Goal: Information Seeking & Learning: Learn about a topic

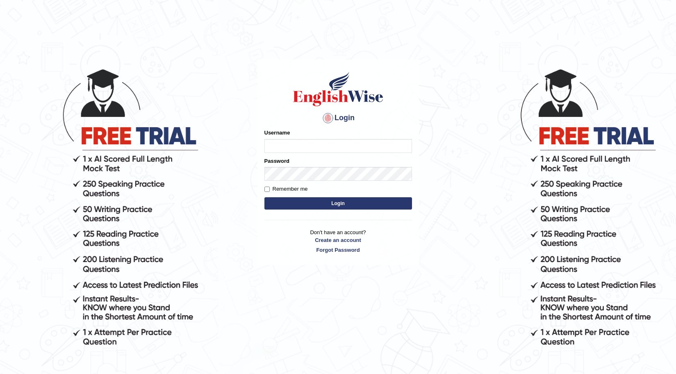
click at [310, 137] on div "Username" at bounding box center [339, 141] width 148 height 24
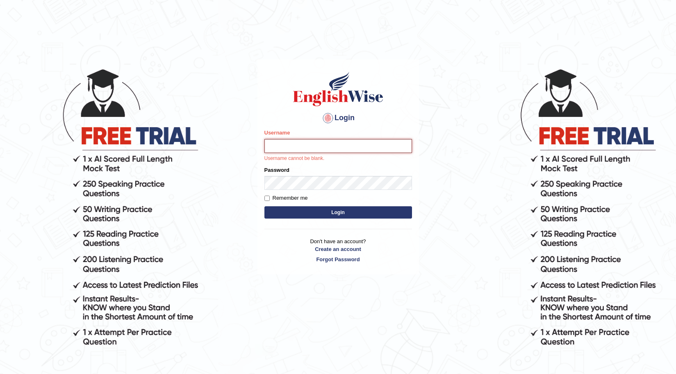
click at [287, 146] on input "Username" at bounding box center [339, 146] width 148 height 14
type input "0466985084"
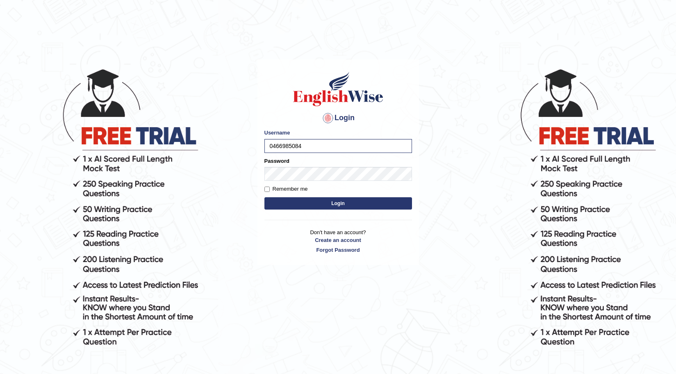
click at [305, 205] on button "Login" at bounding box center [339, 203] width 148 height 12
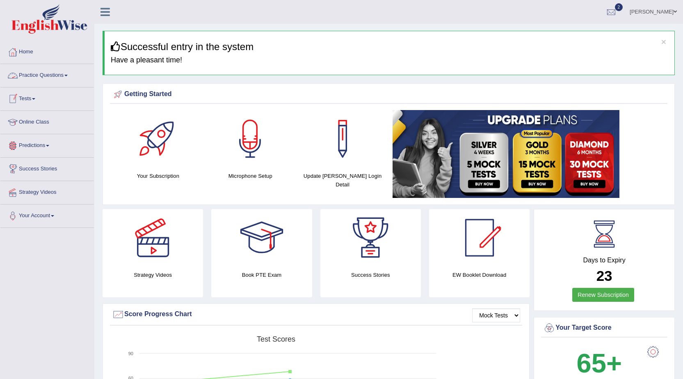
click at [68, 73] on link "Practice Questions" at bounding box center [47, 74] width 94 height 21
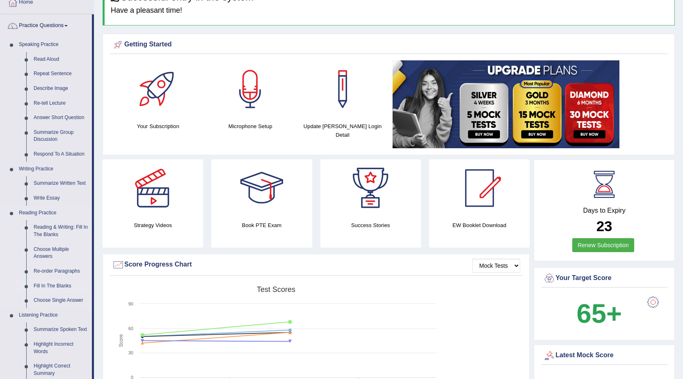
scroll to position [41, 0]
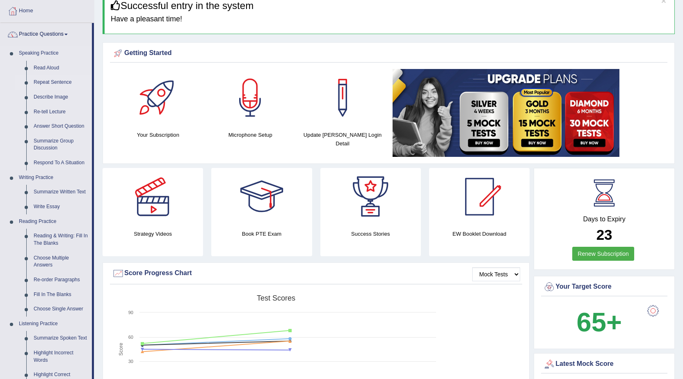
click at [57, 81] on link "Repeat Sentence" at bounding box center [61, 82] width 62 height 15
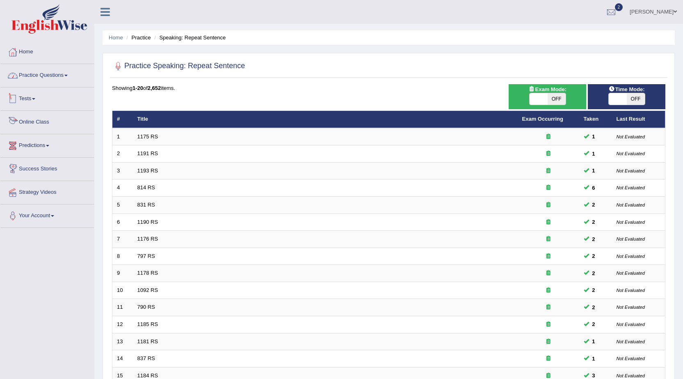
click at [72, 74] on link "Practice Questions" at bounding box center [47, 74] width 94 height 21
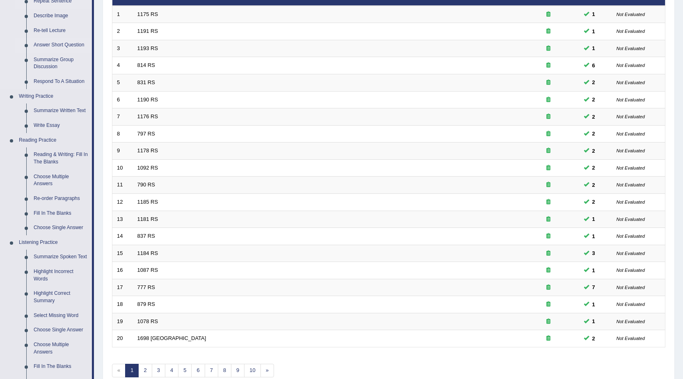
scroll to position [123, 0]
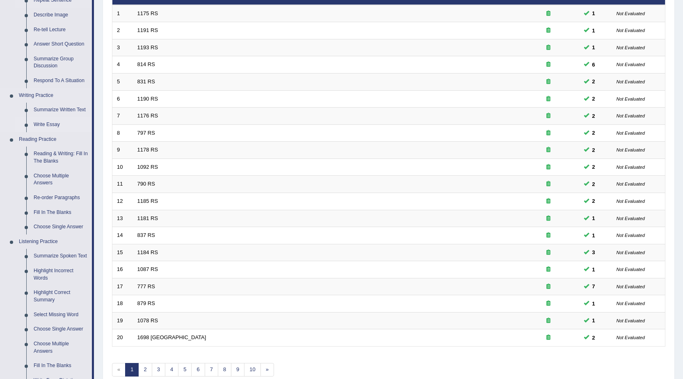
click at [53, 119] on link "Write Essay" at bounding box center [61, 124] width 62 height 15
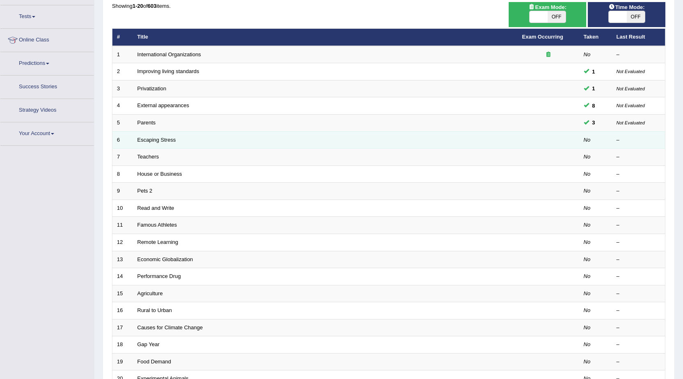
scroll to position [82, 0]
click at [165, 137] on link "Escaping Stress" at bounding box center [156, 140] width 39 height 6
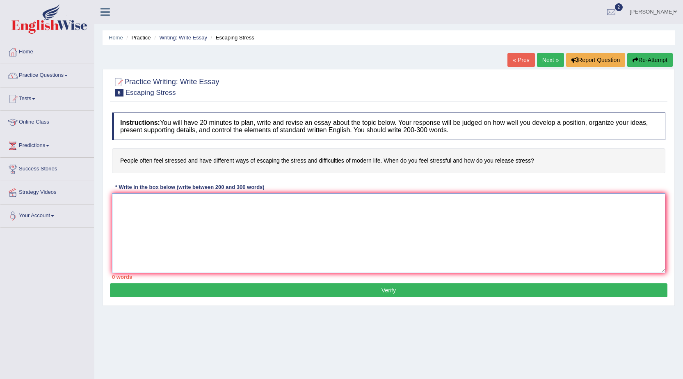
click at [165, 203] on textarea at bounding box center [388, 233] width 553 height 80
click at [226, 201] on textarea "The increasing influence of escaping stress has ignited neumerous discussions. …" at bounding box center [388, 233] width 553 height 80
click at [506, 202] on textarea "The increasing influence of escaping stress on our lives has ignited neumerous …" at bounding box center [388, 233] width 553 height 80
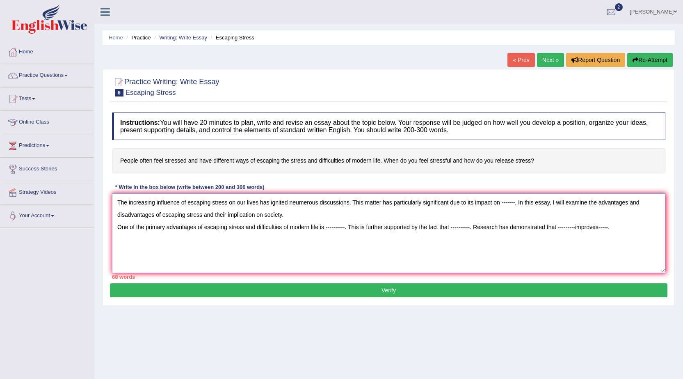
click at [573, 228] on textarea "The increasing influence of escaping stress on our lives has ignited neumerous …" at bounding box center [388, 233] width 553 height 80
click at [639, 224] on textarea "The increasing influence of escaping stress on our lives has ignited neumerous …" at bounding box center [388, 233] width 553 height 80
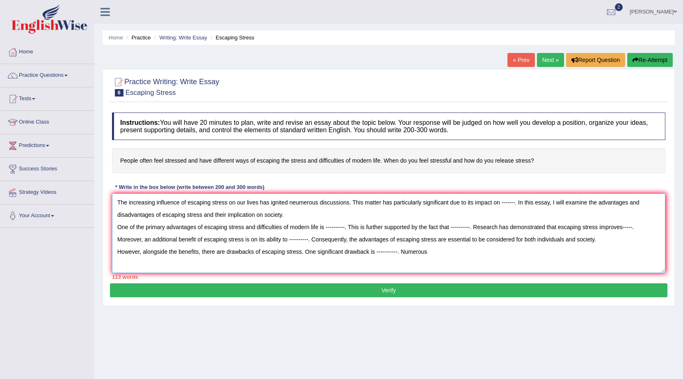
click at [297, 203] on textarea "The increasing influence of escaping stress on our lives has ignited neumerous …" at bounding box center [388, 233] width 553 height 80
click at [431, 251] on textarea "The increasing influence of escaping stress on our lives has ignited numerous d…" at bounding box center [388, 233] width 553 height 80
click at [370, 253] on textarea "The increasing influence of escaping stress on our lives has ignited numerous d…" at bounding box center [388, 233] width 553 height 80
click at [498, 249] on textarea "The increasing influence of escaping stress on our lives has ignited numerous d…" at bounding box center [388, 233] width 553 height 80
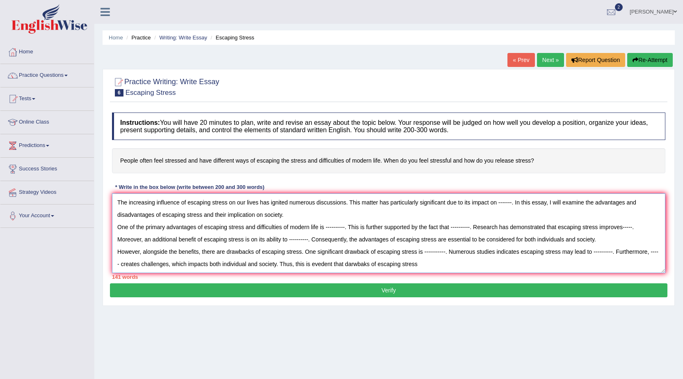
click at [373, 266] on textarea at bounding box center [388, 233] width 553 height 80
click at [455, 263] on textarea at bounding box center [388, 233] width 553 height 80
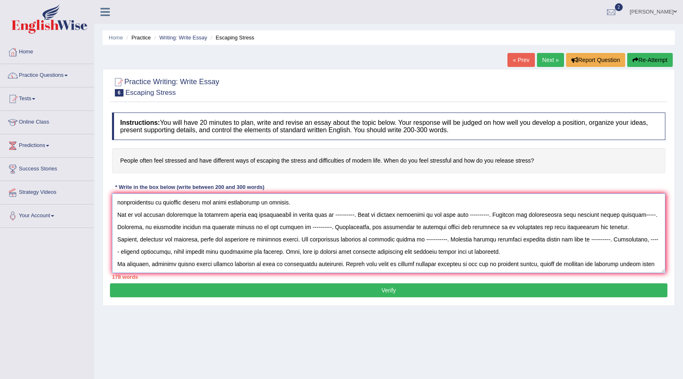
scroll to position [20, 0]
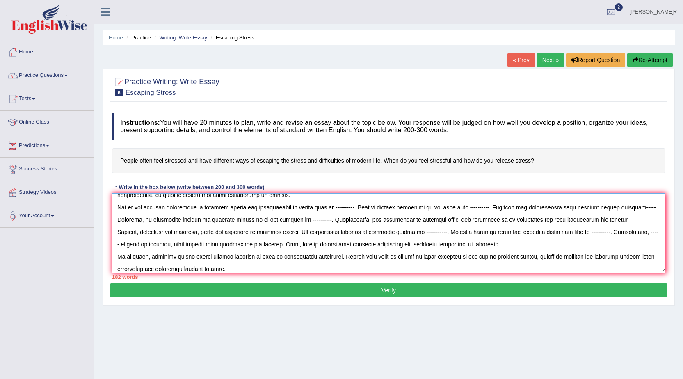
click at [325, 246] on textarea at bounding box center [388, 233] width 553 height 80
click at [307, 244] on textarea at bounding box center [388, 233] width 553 height 80
click at [309, 243] on textarea at bounding box center [388, 233] width 553 height 80
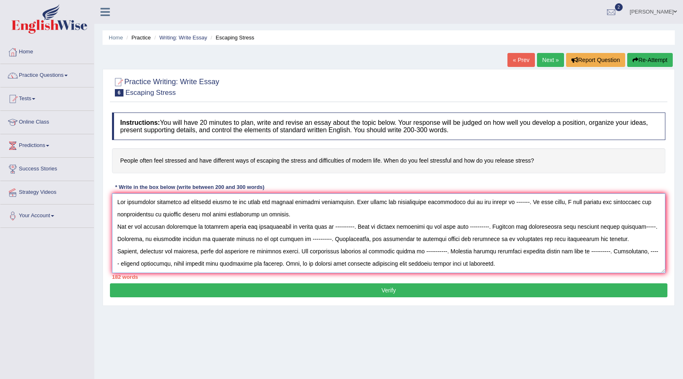
scroll to position [0, 0]
click at [386, 203] on textarea at bounding box center [388, 233] width 553 height 80
click at [507, 202] on textarea at bounding box center [388, 233] width 553 height 80
click at [345, 229] on textarea at bounding box center [388, 233] width 553 height 80
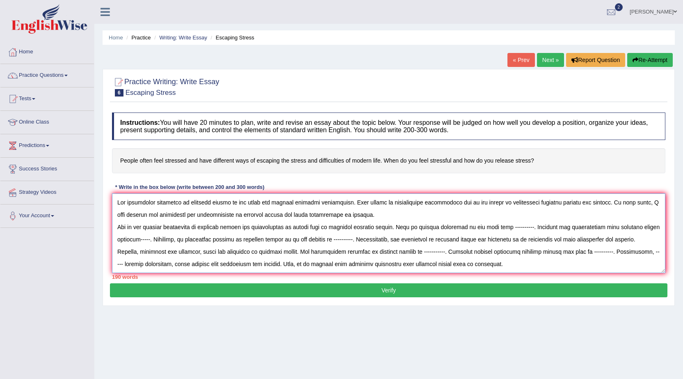
click at [514, 227] on textarea at bounding box center [388, 233] width 553 height 80
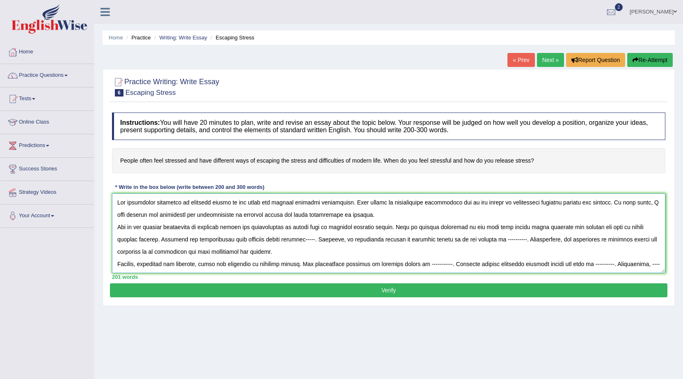
click at [296, 241] on textarea at bounding box center [388, 233] width 553 height 80
click at [581, 238] on textarea at bounding box center [388, 233] width 553 height 80
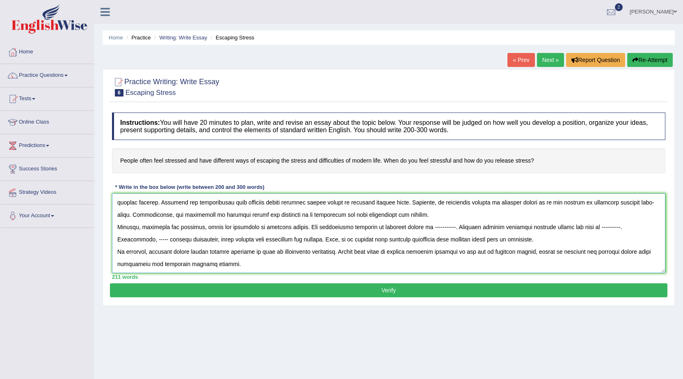
click at [446, 229] on textarea at bounding box center [388, 233] width 553 height 80
click at [185, 237] on textarea at bounding box center [388, 233] width 553 height 80
click at [253, 240] on textarea at bounding box center [388, 233] width 553 height 80
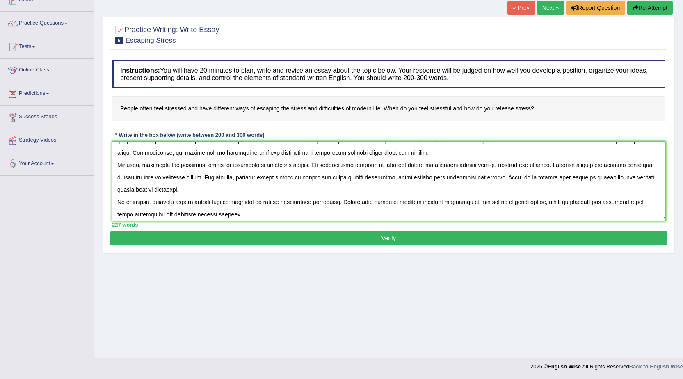
scroll to position [49, 0]
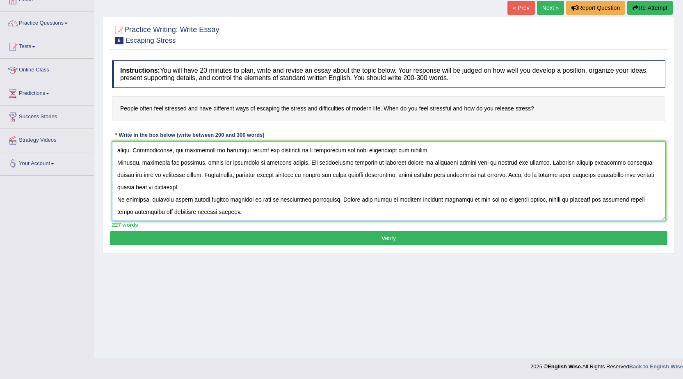
type textarea "The increasing influence of escaping stress on our lives has ignited numerous d…"
click at [366, 240] on button "Verify" at bounding box center [388, 238] width 557 height 14
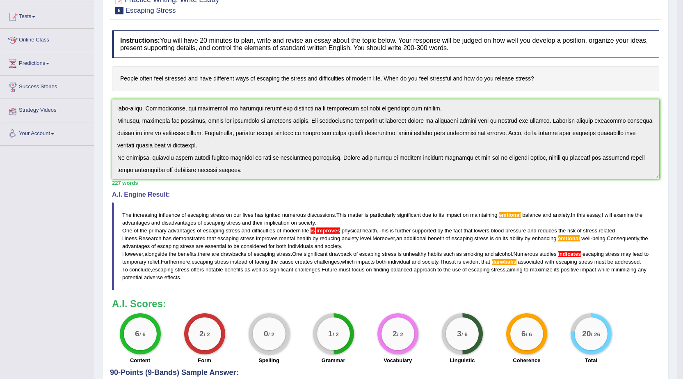
scroll to position [0, 0]
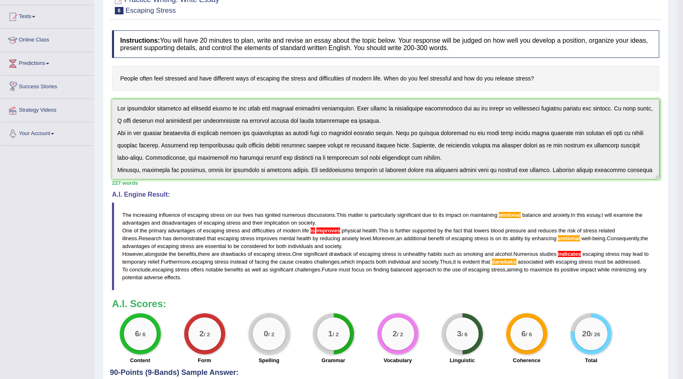
click at [91, 73] on div "Toggle navigation Home Practice Questions Speaking Practice Read Aloud Repeat S…" at bounding box center [338, 179] width 677 height 523
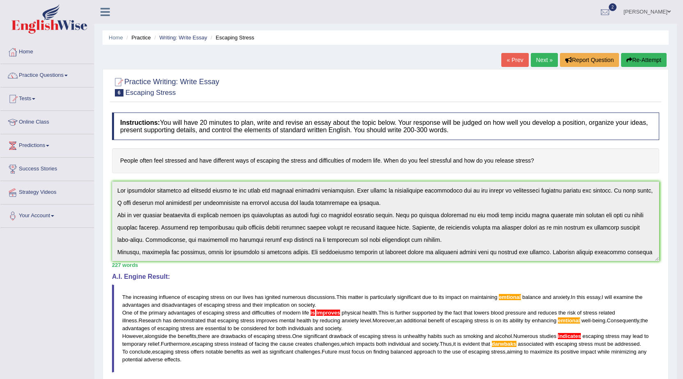
click at [642, 58] on button "Re-Attempt" at bounding box center [644, 60] width 46 height 14
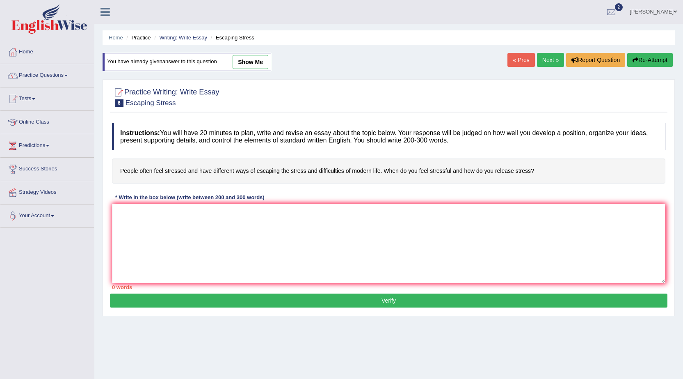
click at [246, 57] on link "show me" at bounding box center [251, 62] width 36 height 14
type textarea "The increasing influence of escaping stress on our lives has ignited numerous d…"
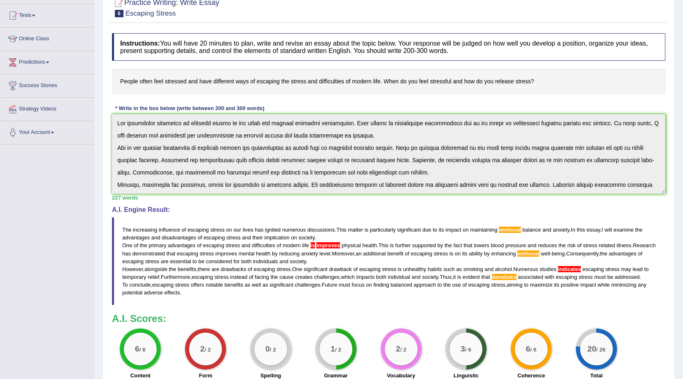
scroll to position [123, 0]
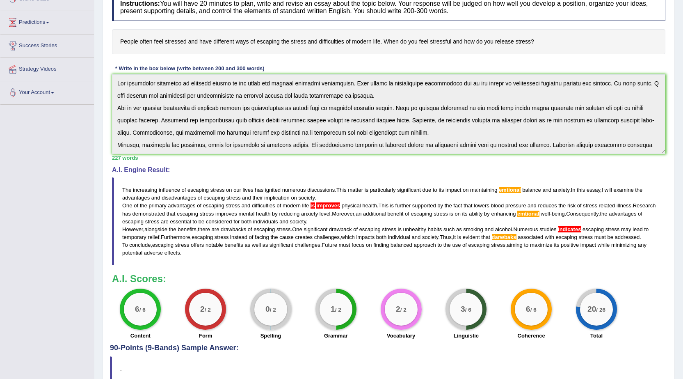
drag, startPoint x: 121, startPoint y: 187, endPoint x: 201, endPoint y: 241, distance: 96.1
click at [192, 256] on blockquote "The increasing influence of escaping stress on our lives has ignited numerous d…" at bounding box center [388, 221] width 553 height 88
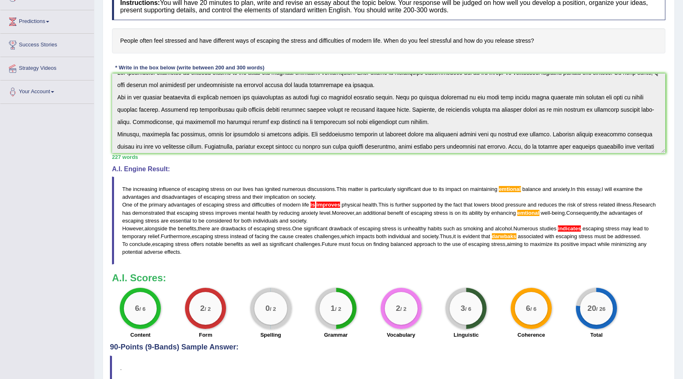
scroll to position [0, 0]
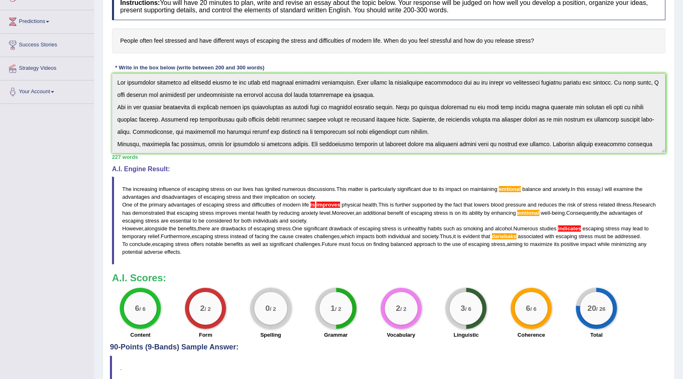
click at [104, 75] on div "Practice Writing: Write Essay 6 Escaping Stress Instructions: You will have 20 …" at bounding box center [389, 170] width 572 height 443
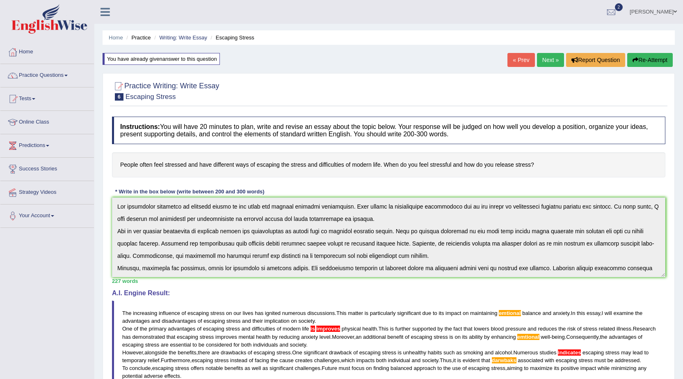
click at [652, 55] on button "Re-Attempt" at bounding box center [650, 60] width 46 height 14
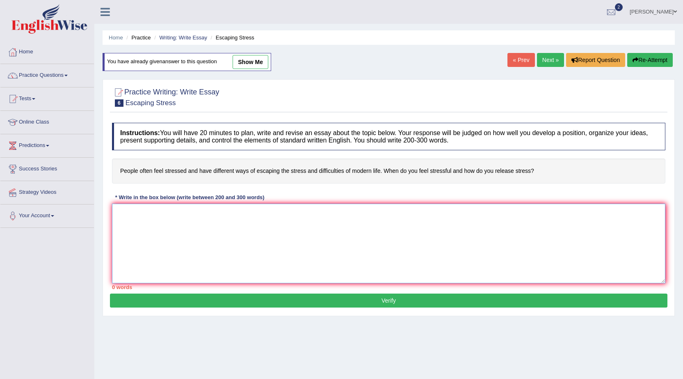
click at [451, 213] on textarea at bounding box center [388, 243] width 553 height 80
paste textarea "The increasing influence of escaping stress on our lives has ignited numerous d…"
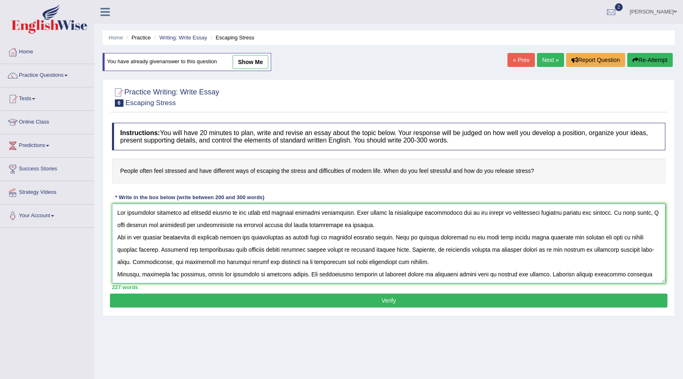
click at [324, 236] on textarea at bounding box center [388, 243] width 553 height 80
click at [598, 249] on textarea at bounding box center [388, 243] width 553 height 80
click at [532, 212] on textarea at bounding box center [388, 243] width 553 height 80
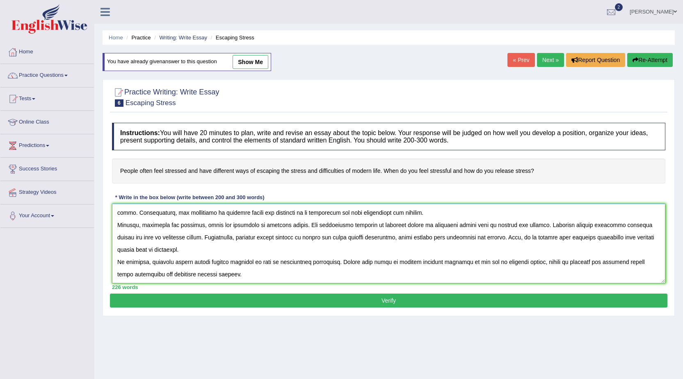
click at [616, 226] on textarea at bounding box center [388, 243] width 553 height 80
type textarea "The increasing influence of escaping stress on our lives has ignited numerous d…"
click at [613, 301] on button "Verify" at bounding box center [388, 300] width 557 height 14
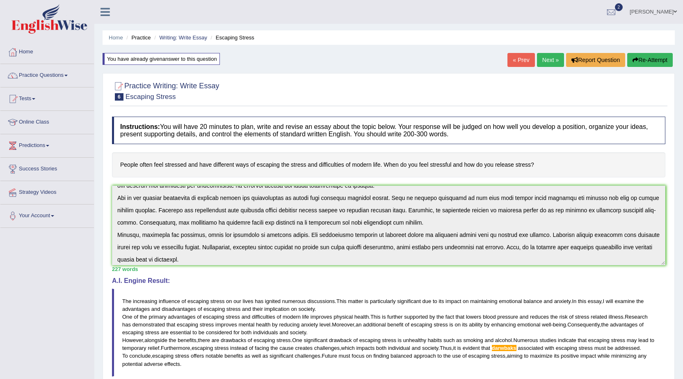
scroll to position [0, 0]
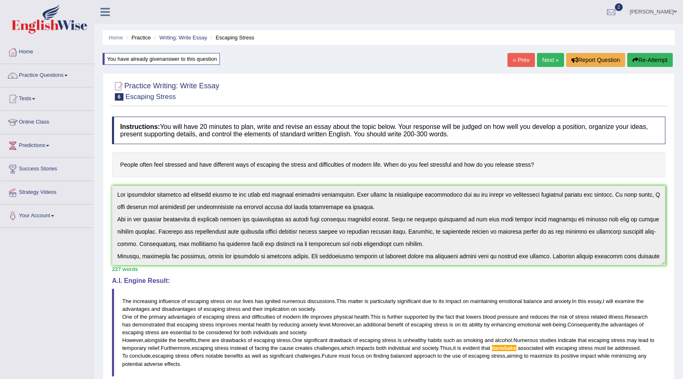
click at [104, 180] on div "Practice Writing: Write Essay 6 Escaping Stress Instructions: You will have 20 …" at bounding box center [389, 288] width 572 height 431
click at [646, 56] on button "Re-Attempt" at bounding box center [650, 60] width 46 height 14
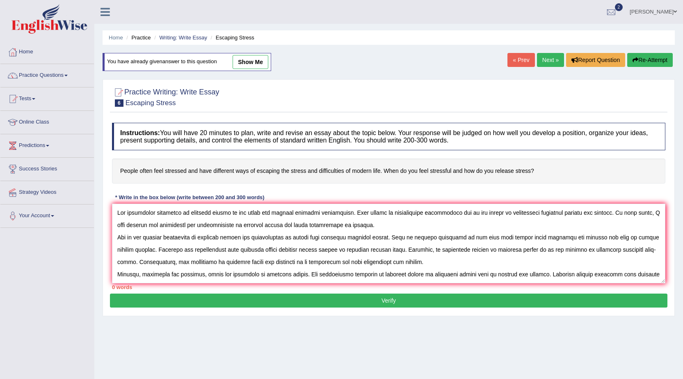
scroll to position [44, 0]
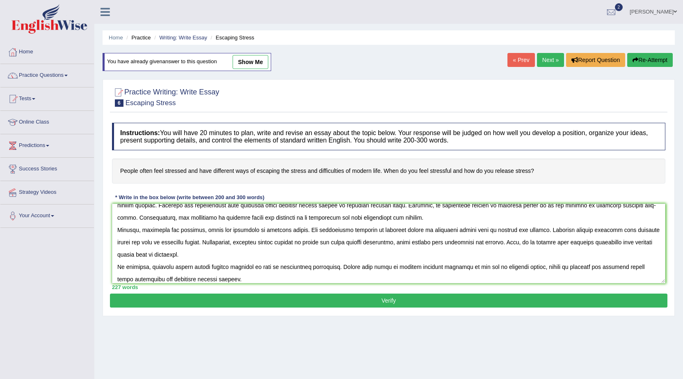
click at [578, 244] on textarea at bounding box center [388, 243] width 553 height 80
type textarea "The increasing influence of escaping stress on our lives has ignited numerous d…"
click at [564, 303] on button "Verify" at bounding box center [388, 300] width 557 height 14
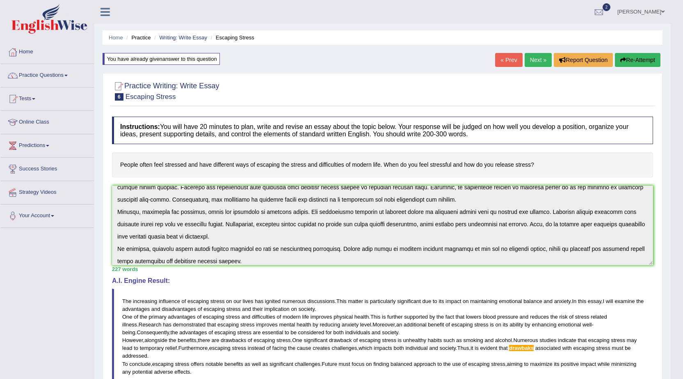
scroll to position [49, 0]
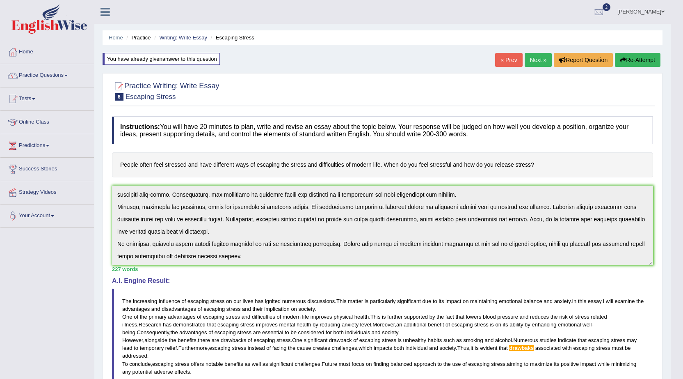
click at [644, 55] on button "Re-Attempt" at bounding box center [638, 60] width 46 height 14
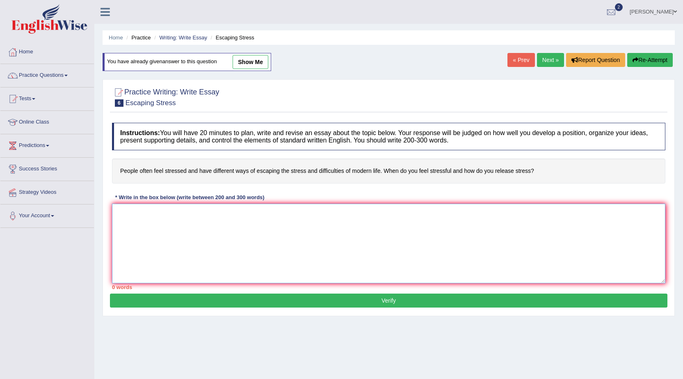
click at [294, 223] on textarea at bounding box center [388, 243] width 553 height 80
paste textarea "The increasing influence of escaping stress on our lives has ignited numerous d…"
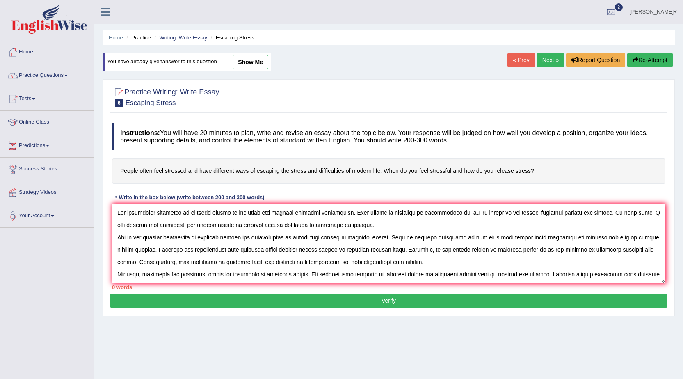
scroll to position [44, 0]
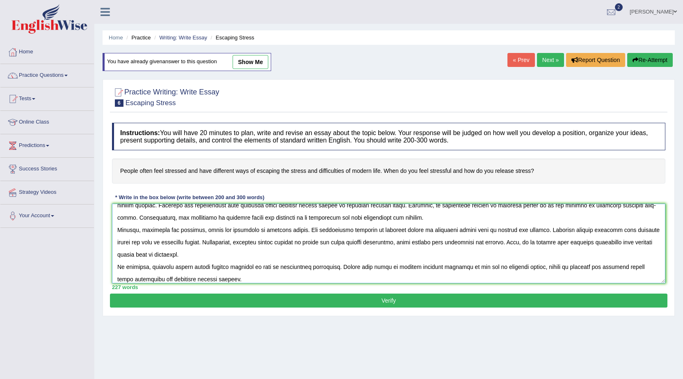
click at [569, 241] on textarea at bounding box center [388, 243] width 553 height 80
type textarea "The increasing influence of escaping stress on our lives has ignited numerous d…"
click at [582, 303] on button "Verify" at bounding box center [388, 300] width 557 height 14
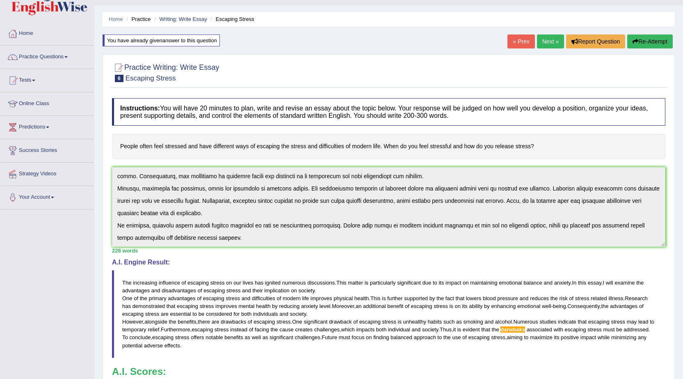
scroll to position [0, 0]
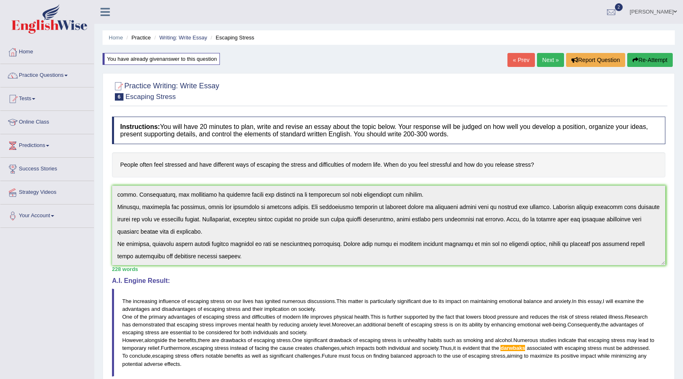
click at [648, 62] on button "Re-Attempt" at bounding box center [650, 60] width 46 height 14
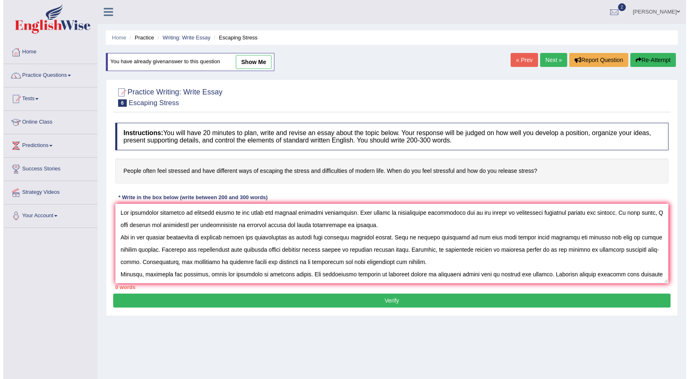
scroll to position [44, 0]
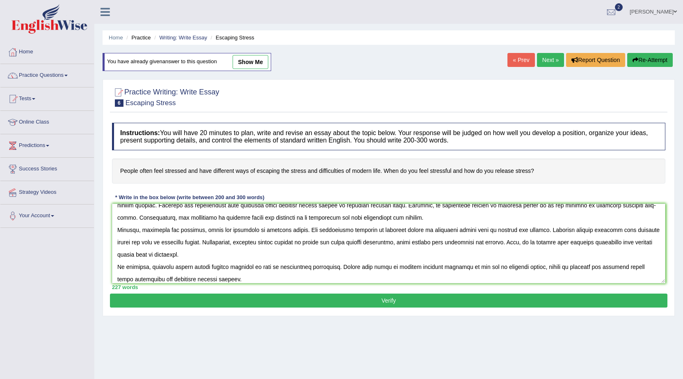
click at [572, 243] on textarea at bounding box center [388, 243] width 553 height 80
type textarea "The increasing influence of escaping stress on our lives has ignited numerous d…"
click at [594, 305] on button "Verify" at bounding box center [388, 300] width 557 height 14
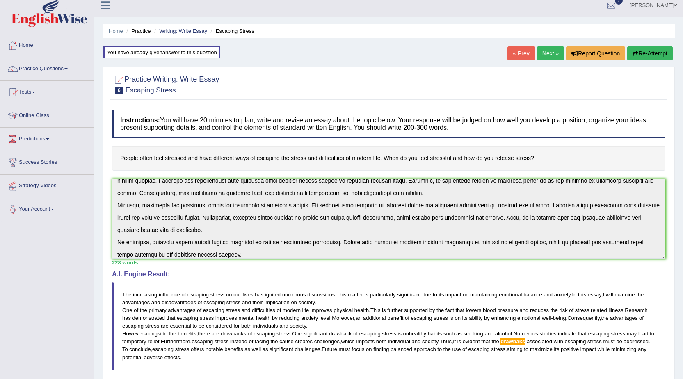
scroll to position [0, 0]
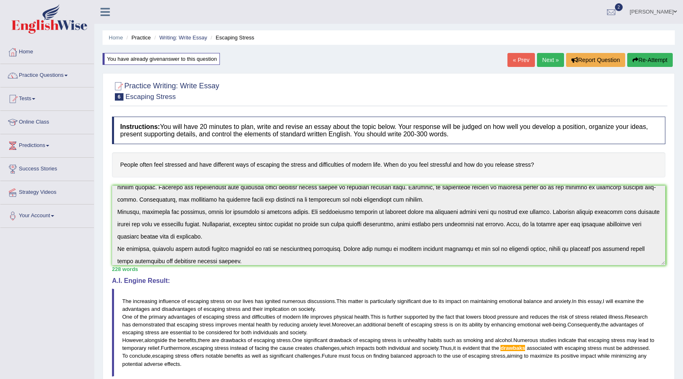
click at [650, 57] on button "Re-Attempt" at bounding box center [650, 60] width 46 height 14
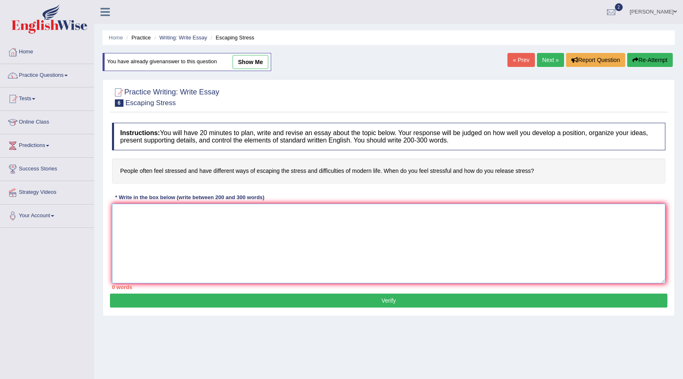
click at [407, 215] on textarea at bounding box center [388, 243] width 553 height 80
paste textarea "The increasing influence of escaping stress on our lives has ignited numerous d…"
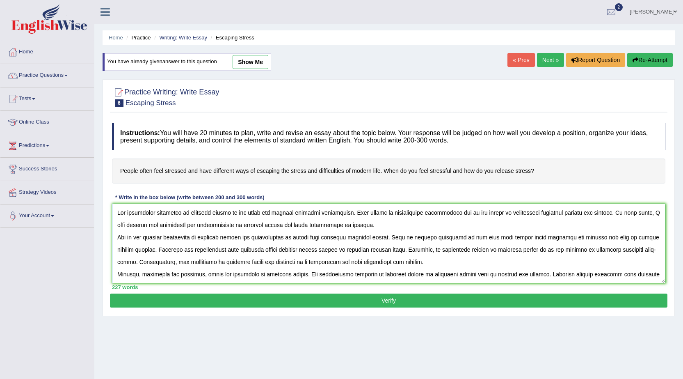
scroll to position [44, 0]
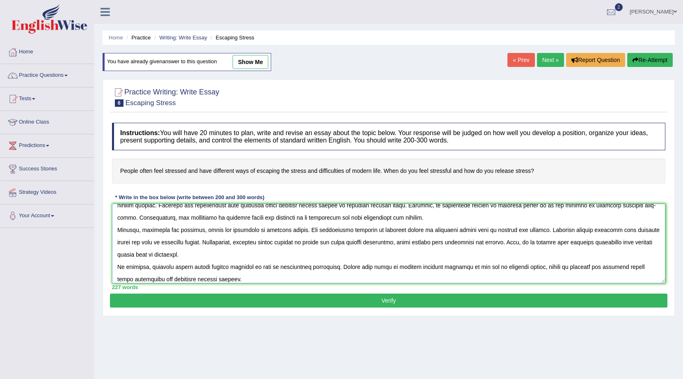
click at [572, 241] on textarea at bounding box center [388, 243] width 553 height 80
click at [589, 242] on textarea at bounding box center [388, 243] width 553 height 80
click at [599, 244] on textarea at bounding box center [388, 243] width 553 height 80
type textarea "The increasing influence of escaping stress on our lives has ignited numerous d…"
click at [568, 298] on button "Verify" at bounding box center [388, 300] width 557 height 14
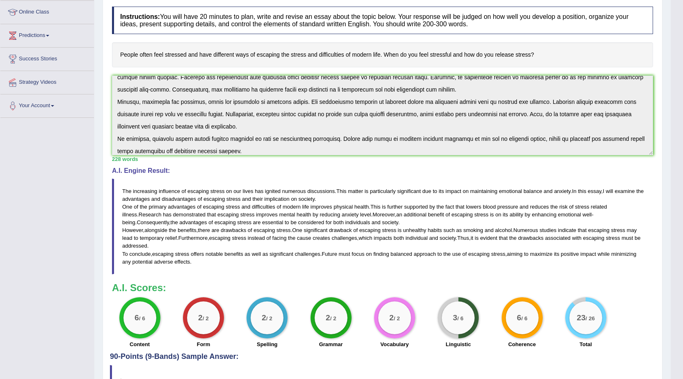
scroll to position [123, 0]
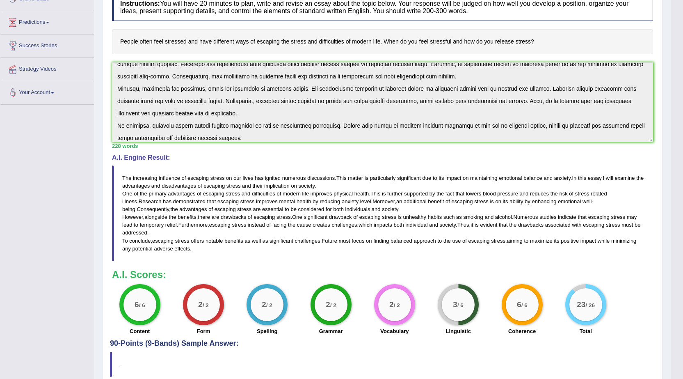
click at [70, 157] on div "Toggle navigation Home Practice Questions Speaking Practice Read Aloud Repeat S…" at bounding box center [335, 144] width 671 height 535
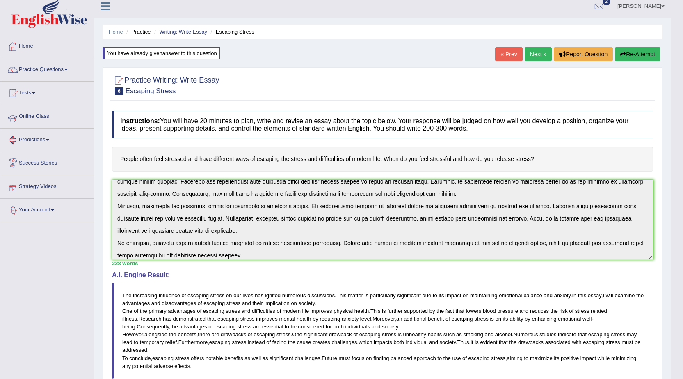
scroll to position [0, 0]
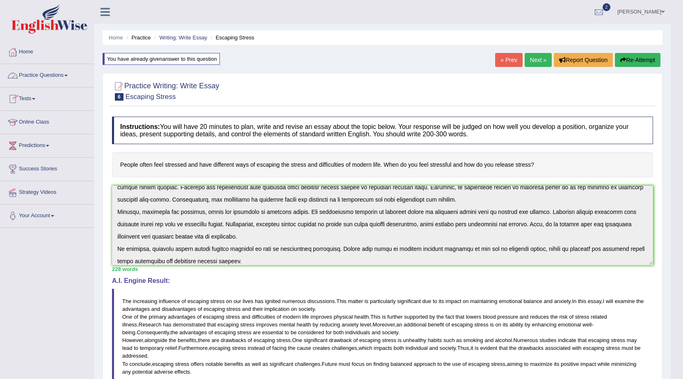
click at [67, 75] on span at bounding box center [65, 76] width 3 height 2
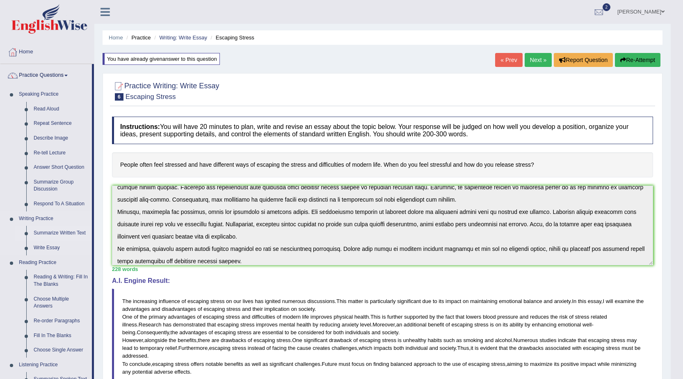
click at [55, 233] on link "Summarize Written Text" at bounding box center [61, 233] width 62 height 15
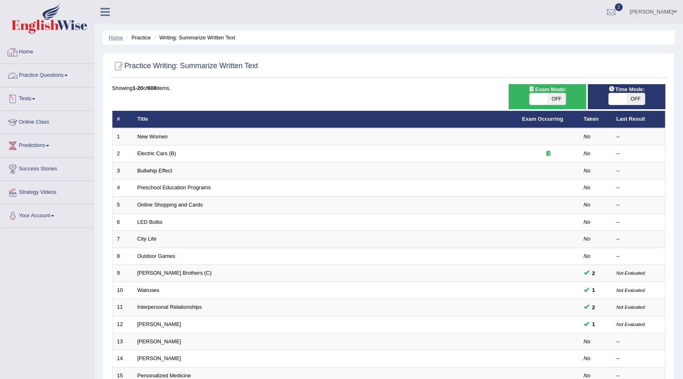
click at [114, 39] on link "Home" at bounding box center [116, 37] width 14 height 6
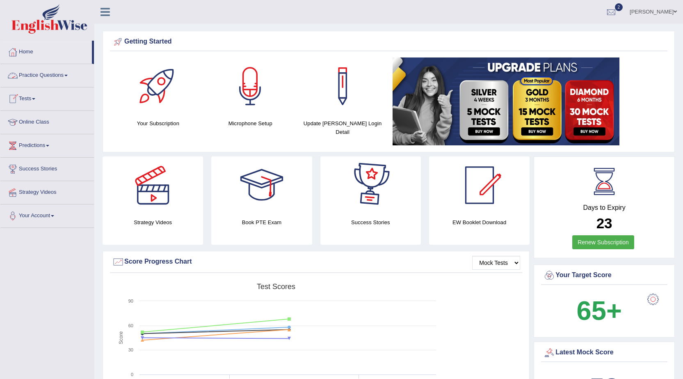
click at [60, 72] on link "Practice Questions" at bounding box center [47, 74] width 94 height 21
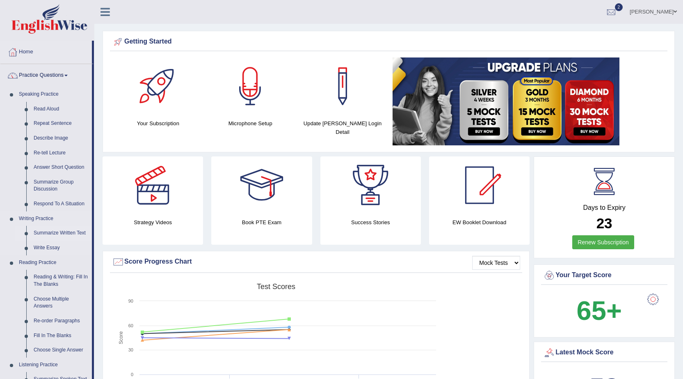
click at [69, 229] on link "Summarize Written Text" at bounding box center [61, 233] width 62 height 15
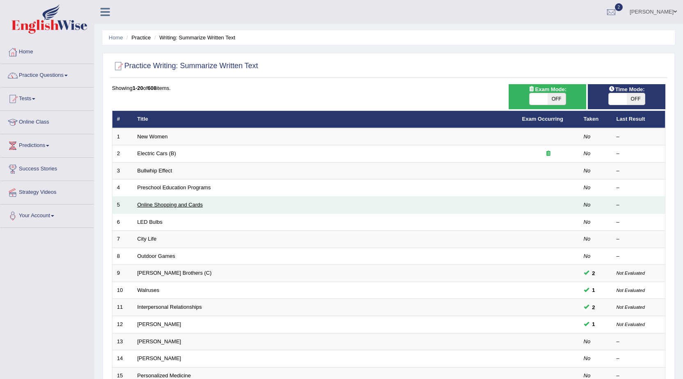
click at [163, 203] on link "Online Shopping and Cards" at bounding box center [170, 204] width 66 height 6
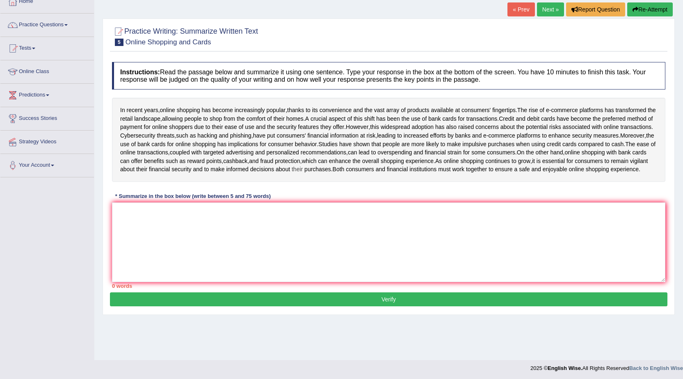
scroll to position [52, 0]
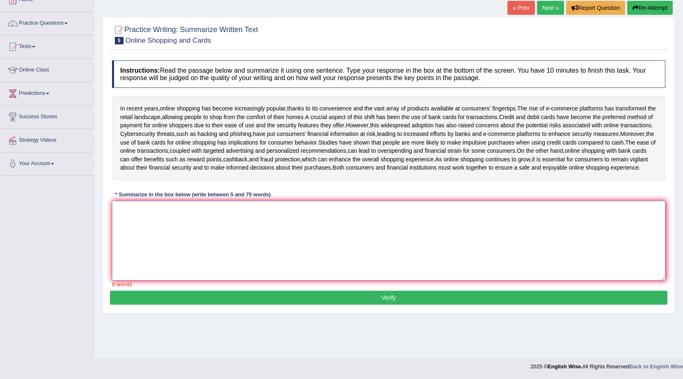
click at [308, 245] on textarea at bounding box center [388, 241] width 553 height 80
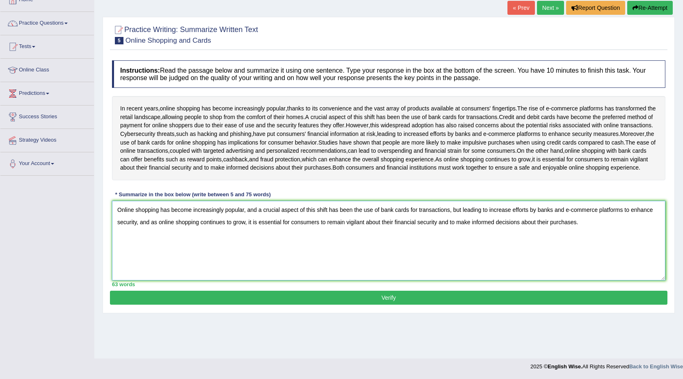
click at [139, 246] on textarea "Online shopping has become increasingly popular, and a crucial aspect of this s…" at bounding box center [388, 241] width 553 height 80
type textarea "Online shopping has become increasingly popular, and a crucial aspect of this s…"
click at [288, 304] on button "Verify" at bounding box center [388, 297] width 557 height 14
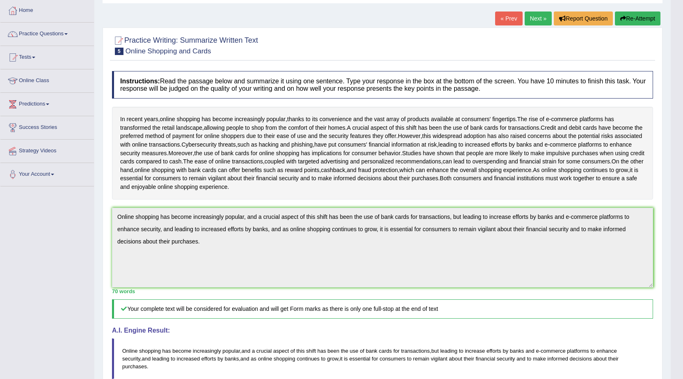
scroll to position [1, 0]
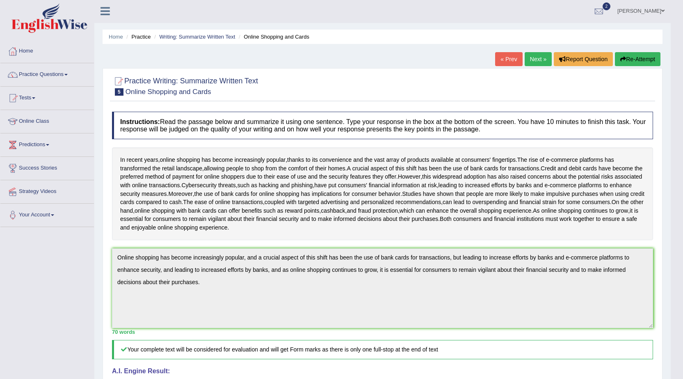
click at [535, 62] on link "Next »" at bounding box center [538, 59] width 27 height 14
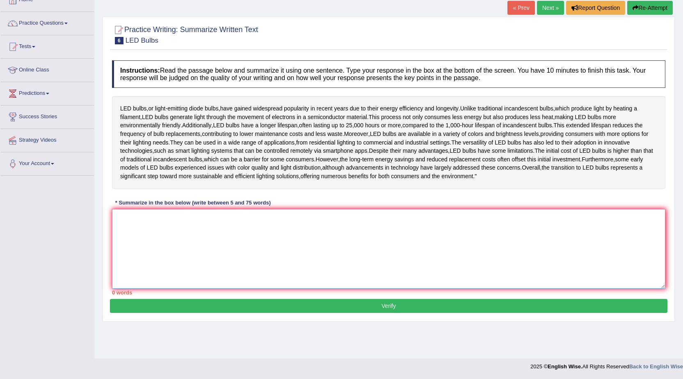
click at [211, 251] on textarea at bounding box center [388, 249] width 553 height 80
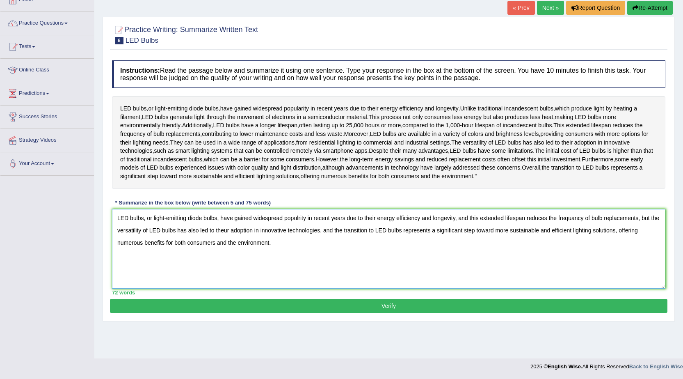
type textarea "LED bulbs, or light-emitting diode bulbs, have gained widespread populrity in r…"
click at [347, 313] on button "Verify" at bounding box center [388, 306] width 557 height 14
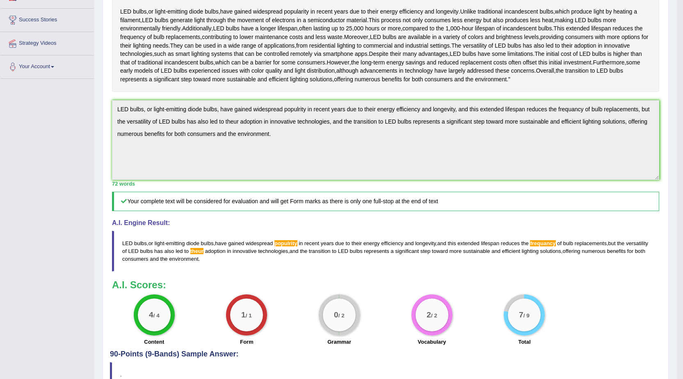
scroll to position [134, 0]
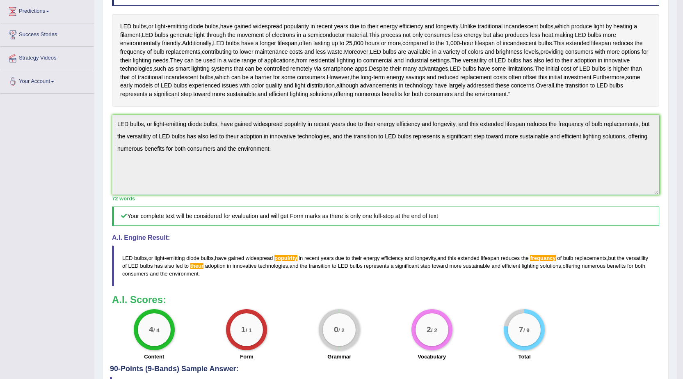
click at [114, 134] on div "Instructions: Read the passage below and summarize it using one sentence. Type …" at bounding box center [385, 169] width 551 height 390
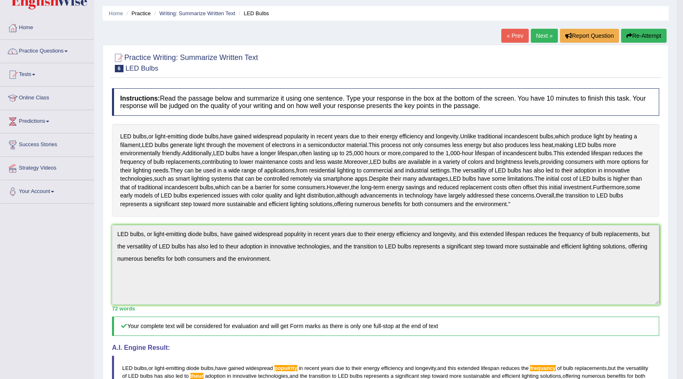
scroll to position [0, 0]
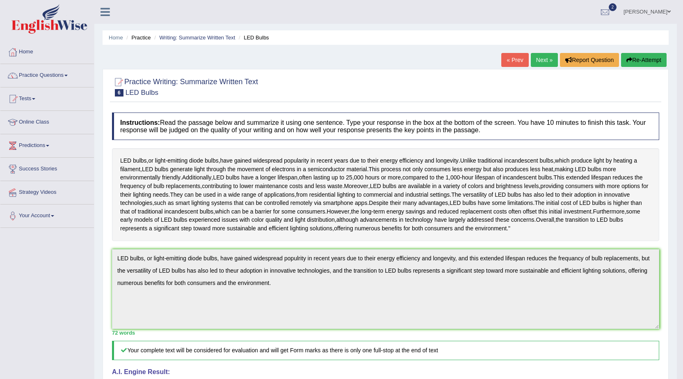
click at [648, 58] on button "Re-Attempt" at bounding box center [644, 60] width 46 height 14
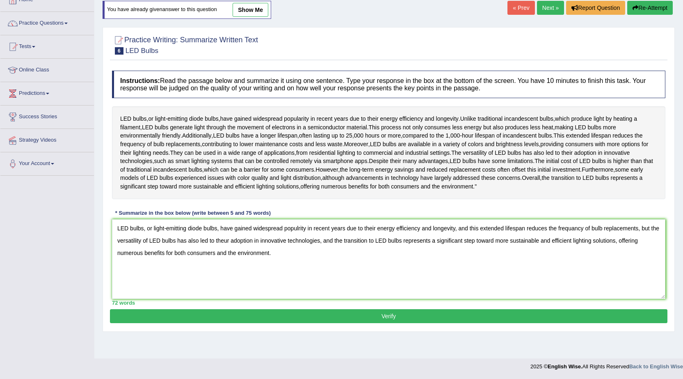
click at [298, 249] on textarea "LED bulbs, or light-emitting diode bulbs, have gained widespread populrity in r…" at bounding box center [388, 259] width 553 height 80
click at [235, 263] on textarea "LED bulbs, or light-emitting diode bulbs, have gained widespread popularity in …" at bounding box center [388, 259] width 553 height 80
click at [576, 249] on textarea "LED bulbs, or light-emitting diode bulbs, have gained widespread popularity in …" at bounding box center [388, 259] width 553 height 80
type textarea "LED bulbs, or light-emitting diode bulbs, have gained widespread popularity in …"
click at [376, 323] on button "Verify" at bounding box center [388, 316] width 557 height 14
